Goal: Check status: Check status

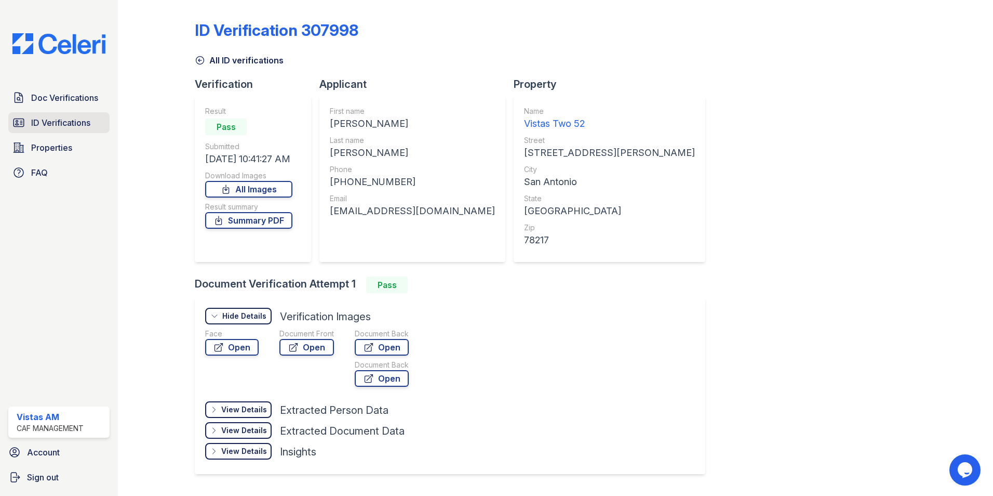
click at [29, 127] on link "ID Verifications" at bounding box center [58, 122] width 101 height 21
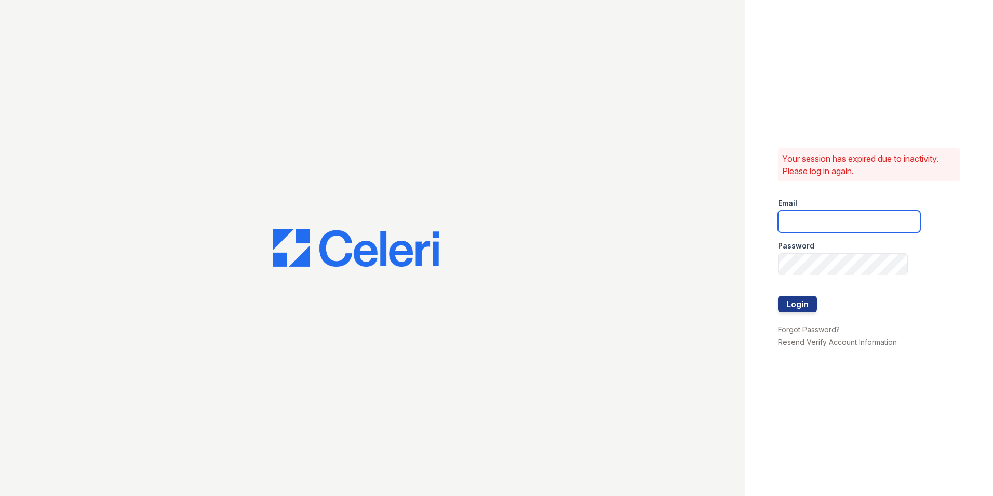
type input "[DOMAIN_NAME][EMAIL_ADDRESS][DOMAIN_NAME]"
click at [802, 304] on button "Login" at bounding box center [797, 304] width 39 height 17
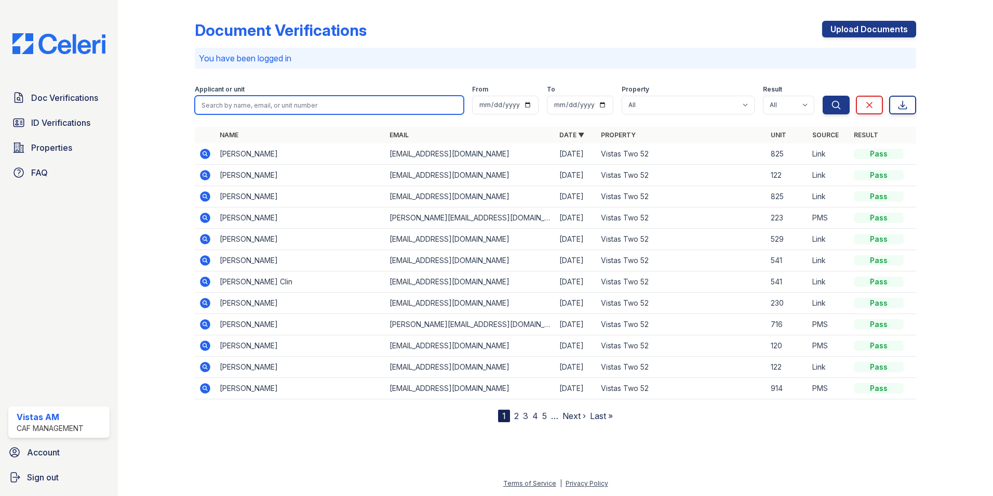
drag, startPoint x: 362, startPoint y: 108, endPoint x: 352, endPoint y: 108, distance: 9.9
click at [362, 108] on input "search" at bounding box center [329, 105] width 269 height 19
type input "yvonne"
click at [823, 96] on button "Search" at bounding box center [836, 105] width 27 height 19
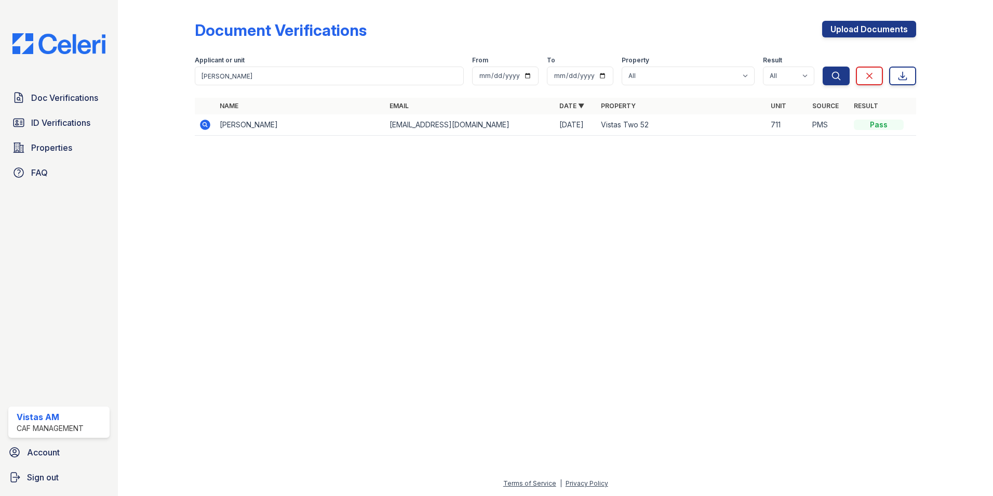
click at [213, 123] on td at bounding box center [205, 124] width 21 height 21
click at [207, 123] on icon at bounding box center [205, 125] width 10 height 10
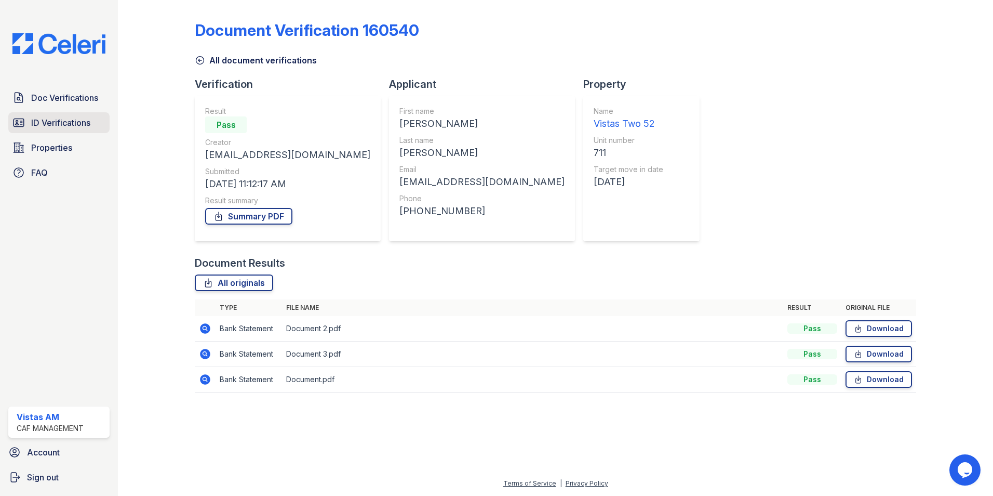
click at [45, 121] on span "ID Verifications" at bounding box center [60, 122] width 59 height 12
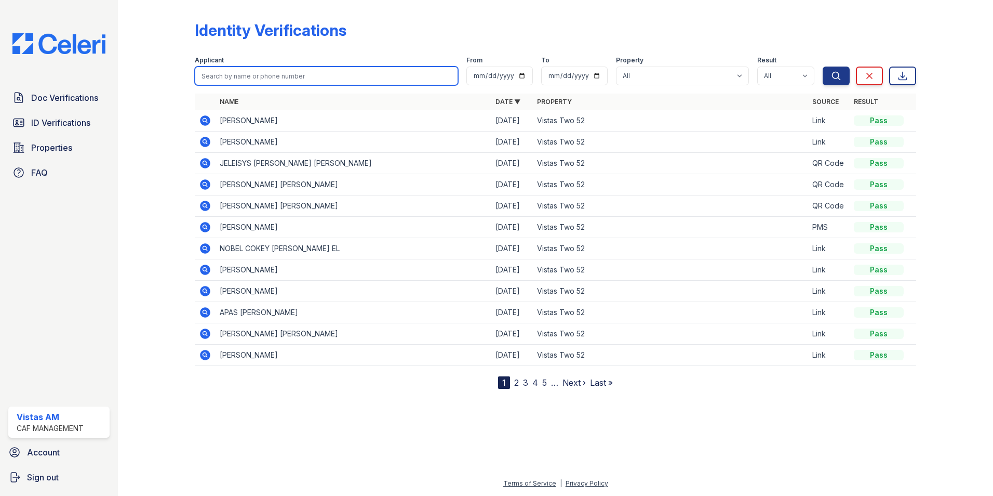
click at [243, 77] on input "search" at bounding box center [326, 76] width 263 height 19
type input "yvonne"
click at [823, 67] on button "Search" at bounding box center [836, 76] width 27 height 19
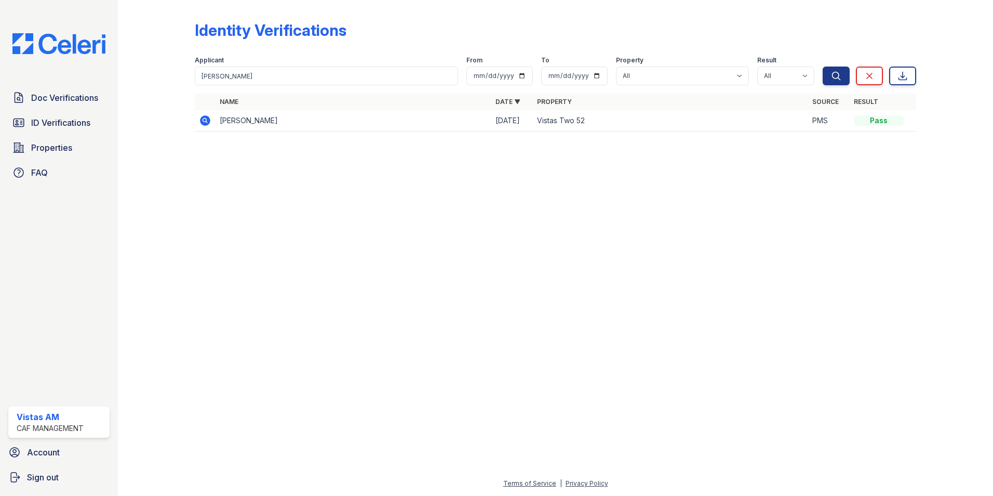
click at [208, 124] on icon at bounding box center [205, 120] width 10 height 10
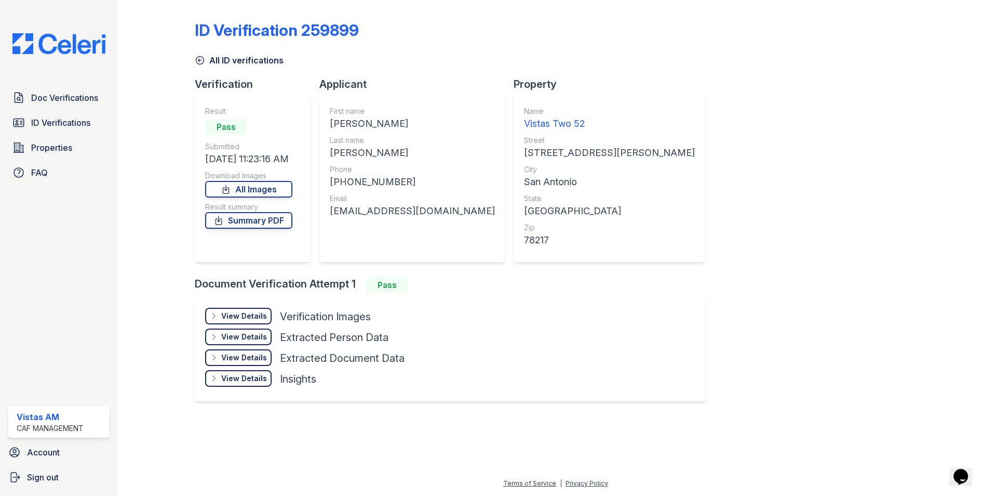
click at [263, 325] on div "View Details Details Hide Details Details Verification Images" at bounding box center [305, 318] width 200 height 21
click at [263, 321] on div "View Details Details" at bounding box center [238, 316] width 67 height 17
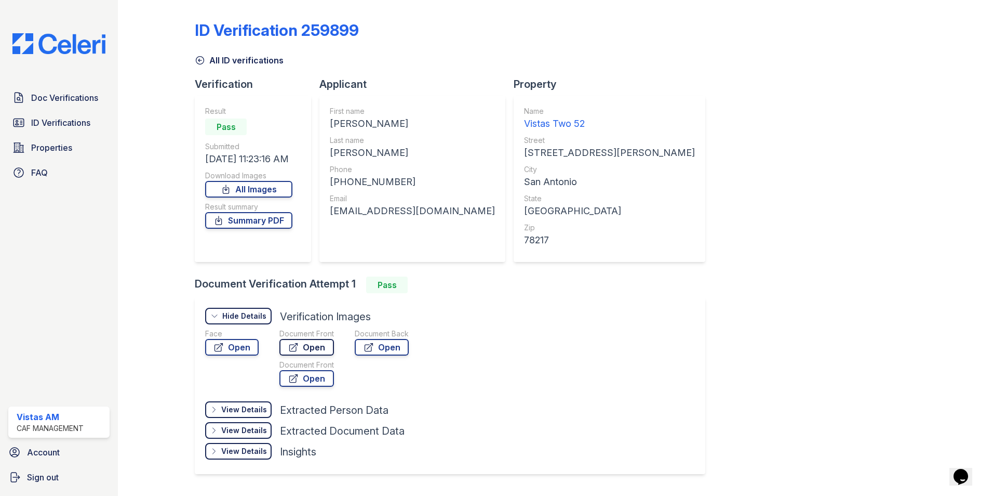
click at [294, 349] on icon at bounding box center [293, 347] width 10 height 10
click at [230, 338] on div "Face" at bounding box center [232, 333] width 54 height 10
click at [230, 348] on link "Open" at bounding box center [232, 347] width 54 height 17
click at [254, 413] on div "View Details Details" at bounding box center [238, 409] width 67 height 17
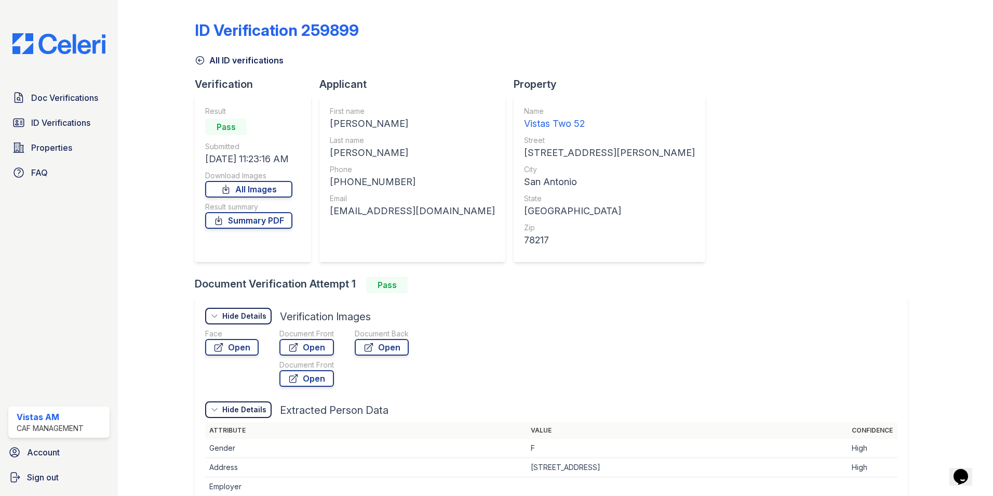
click at [253, 411] on div "Hide Details" at bounding box center [244, 409] width 44 height 10
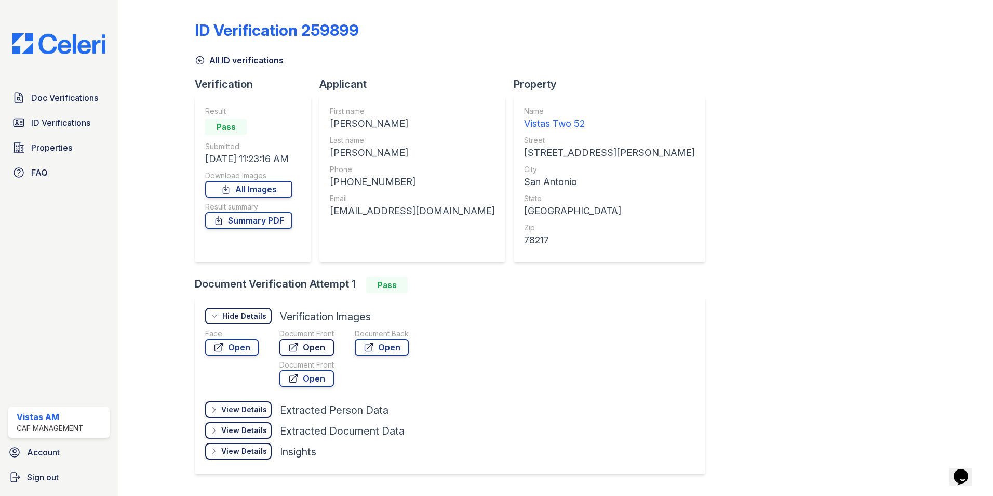
click at [290, 347] on icon at bounding box center [294, 347] width 8 height 8
